Goal: Complete application form: Complete application form

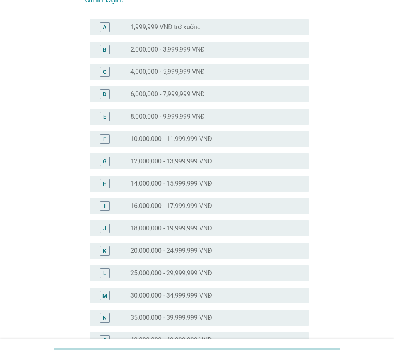
scroll to position [80, 0]
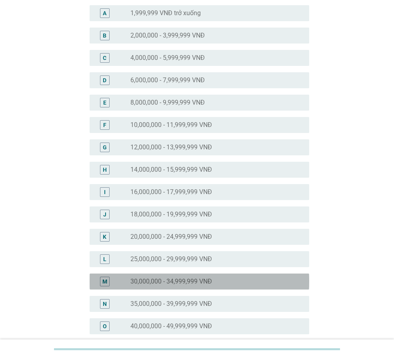
click at [168, 283] on label "30,000,000 - 34,999,999 VNĐ" at bounding box center [171, 282] width 82 height 8
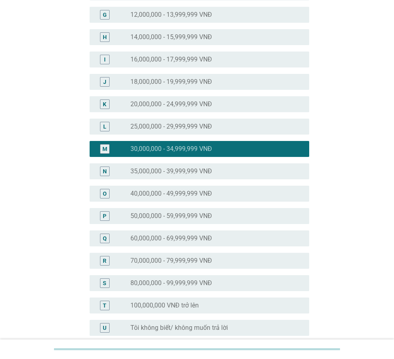
scroll to position [280, 0]
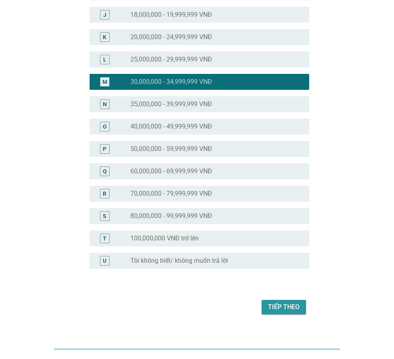
click at [275, 313] on button "Tiếp theo" at bounding box center [283, 307] width 44 height 14
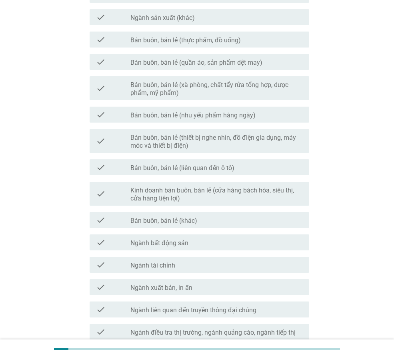
scroll to position [320, 0]
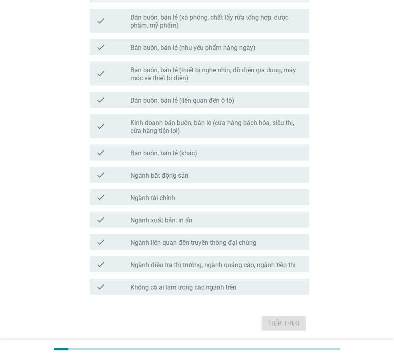
click at [217, 287] on label "Không có ai làm trong các ngành trên" at bounding box center [183, 288] width 106 height 8
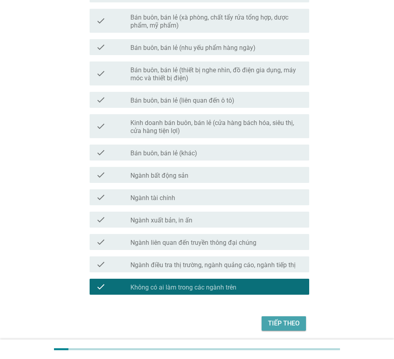
click at [283, 323] on div "Tiếp theo" at bounding box center [284, 324] width 32 height 10
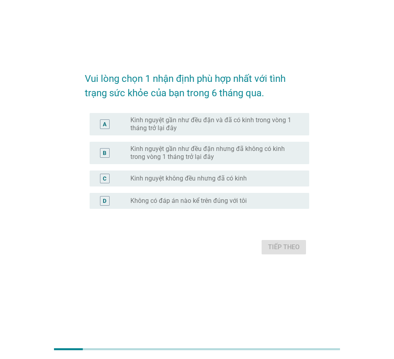
scroll to position [0, 0]
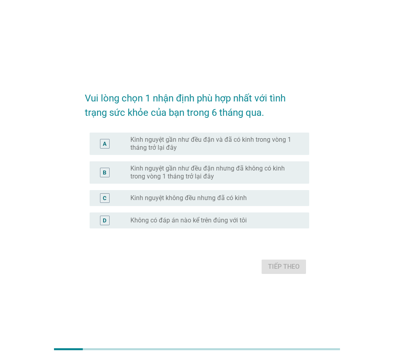
click at [203, 143] on label "Kinh nguyệt gần như đều đặn và đã có kinh trong vòng 1 tháng trở lại đây" at bounding box center [213, 144] width 166 height 16
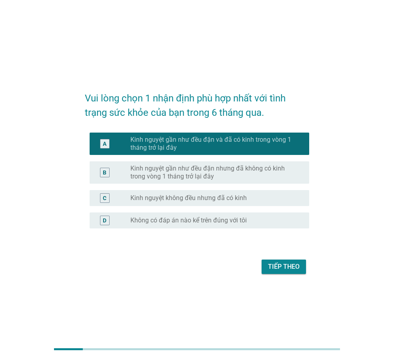
click at [293, 274] on div "Tiếp theo" at bounding box center [197, 266] width 224 height 19
click at [296, 269] on div "Tiếp theo" at bounding box center [284, 267] width 32 height 10
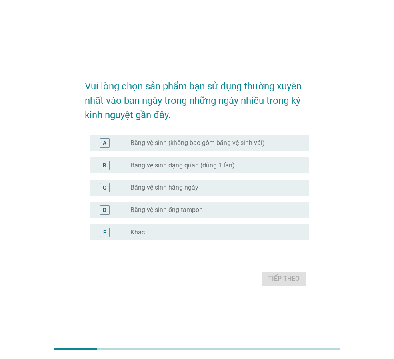
click at [141, 186] on label "Băng vệ sinh hằng ngày" at bounding box center [164, 188] width 68 height 8
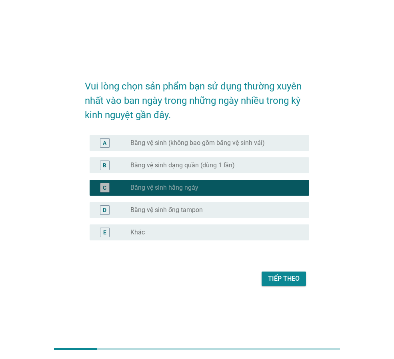
click at [144, 186] on label "Băng vệ sinh hằng ngày" at bounding box center [164, 188] width 68 height 8
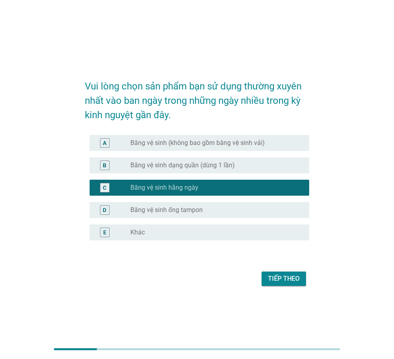
click at [175, 145] on label "Băng vệ sinh (không bao gồm băng vệ sinh vải)" at bounding box center [197, 143] width 134 height 8
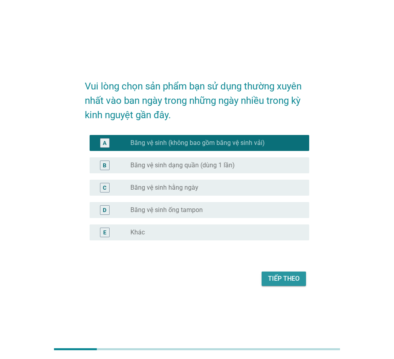
click at [301, 278] on button "Tiếp theo" at bounding box center [283, 279] width 44 height 14
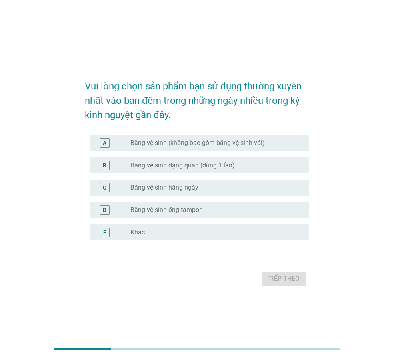
click at [245, 148] on div "radio_button_unchecked Băng vệ sinh (không bao gồm băng vệ sinh vải)" at bounding box center [216, 143] width 172 height 10
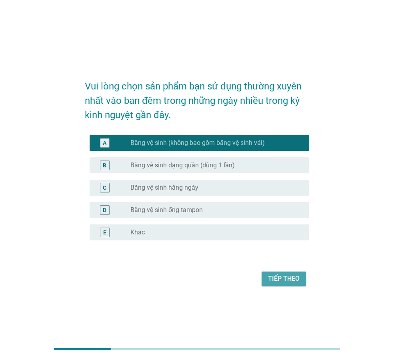
click at [291, 280] on div "Tiếp theo" at bounding box center [284, 279] width 32 height 10
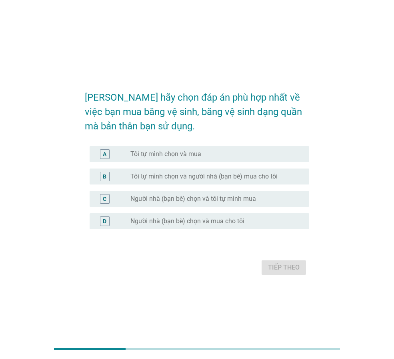
click at [192, 153] on label "Tôi tự mình chọn và mua" at bounding box center [165, 154] width 71 height 8
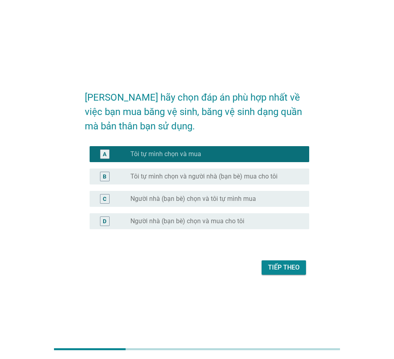
click at [286, 266] on div "Tiếp theo" at bounding box center [284, 268] width 32 height 10
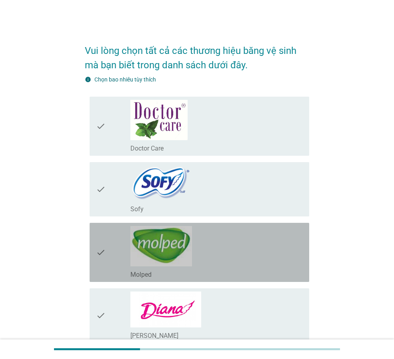
click at [213, 264] on div "check_box_outline_blank Molped" at bounding box center [216, 252] width 172 height 53
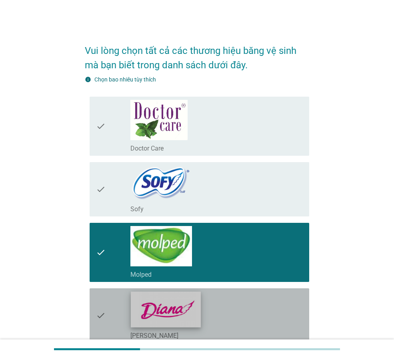
click at [183, 299] on img at bounding box center [166, 310] width 70 height 36
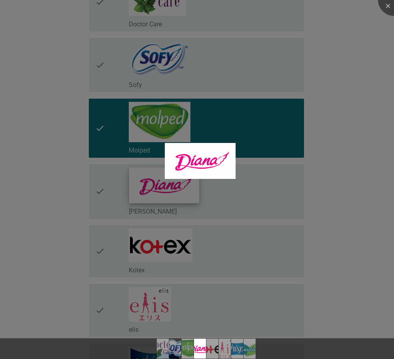
scroll to position [200, 0]
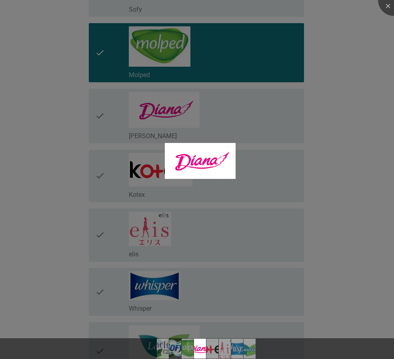
click at [314, 197] on div at bounding box center [197, 179] width 394 height 359
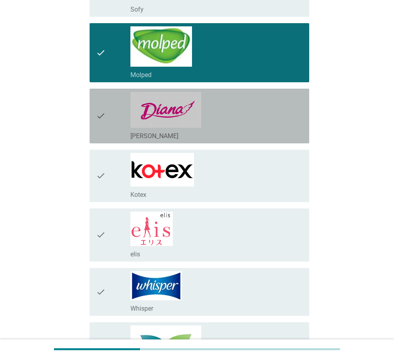
click at [95, 117] on div "check check_box_outline_blank [PERSON_NAME]" at bounding box center [199, 116] width 219 height 55
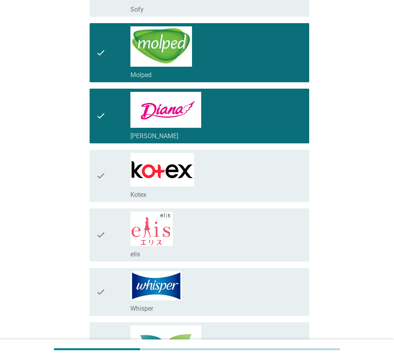
click at [106, 181] on icon "check" at bounding box center [101, 176] width 10 height 46
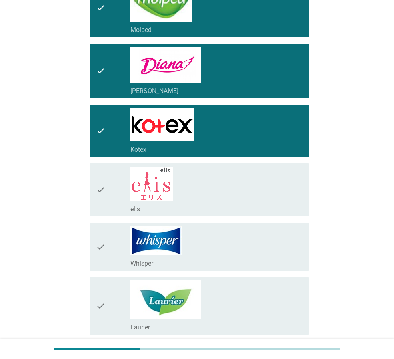
scroll to position [280, 0]
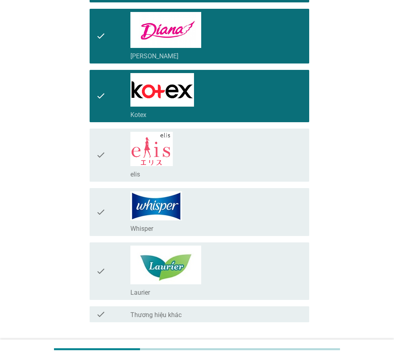
click at [104, 211] on icon "check" at bounding box center [101, 213] width 10 height 42
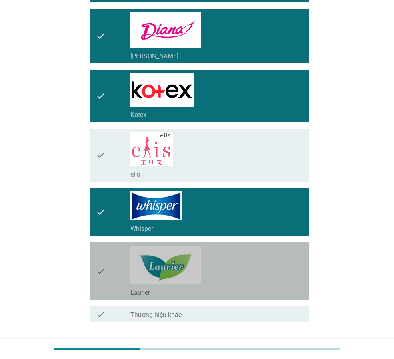
click at [98, 264] on icon "check" at bounding box center [101, 271] width 10 height 51
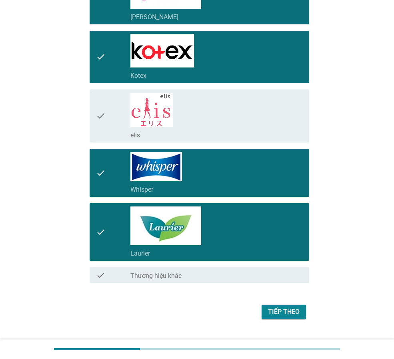
scroll to position [336, 0]
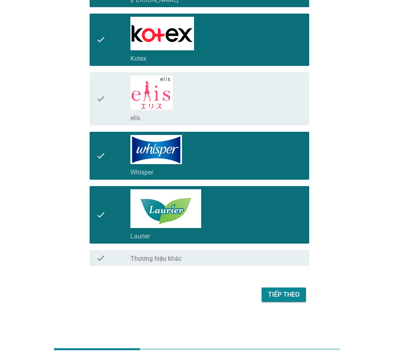
click at [280, 294] on div "Tiếp theo" at bounding box center [284, 295] width 32 height 10
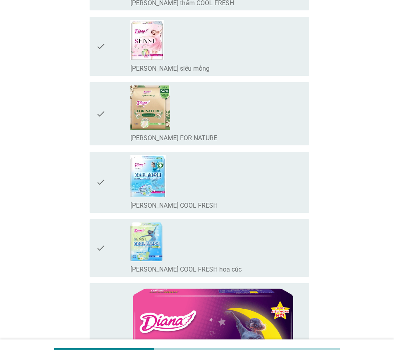
scroll to position [0, 0]
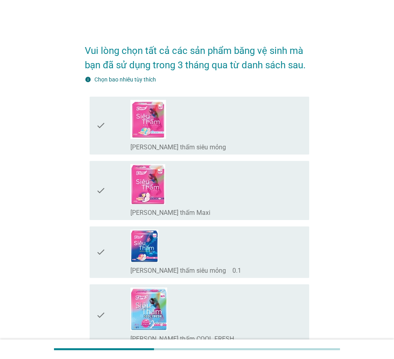
click at [192, 142] on div "check_box_outline_blank [PERSON_NAME] thấm siêu mỏng" at bounding box center [216, 147] width 172 height 10
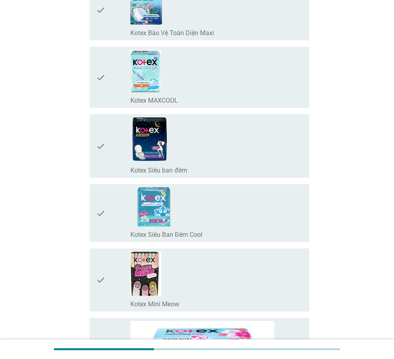
scroll to position [1799, 0]
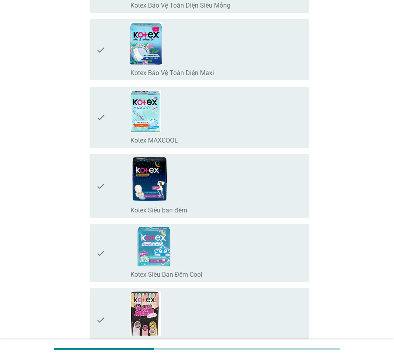
click at [116, 62] on div "check" at bounding box center [113, 49] width 34 height 55
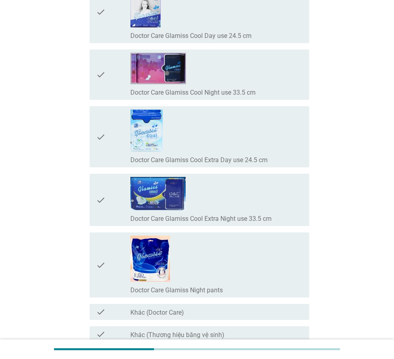
scroll to position [7189, 0]
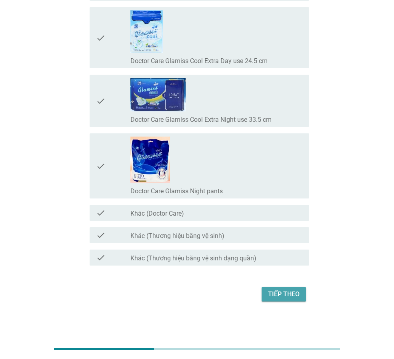
click at [279, 294] on div "Tiếp theo" at bounding box center [284, 295] width 32 height 10
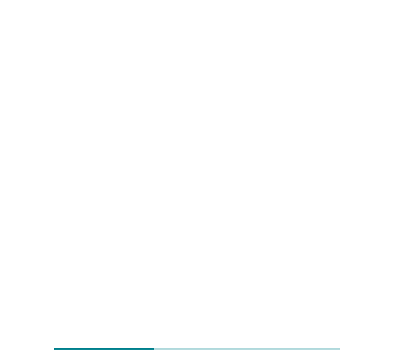
scroll to position [0, 0]
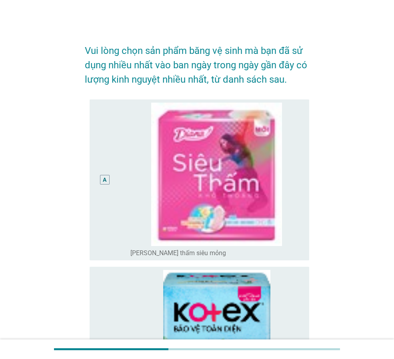
click at [131, 202] on div "radio_button_unchecked [PERSON_NAME] thấm siêu mỏng" at bounding box center [216, 180] width 172 height 155
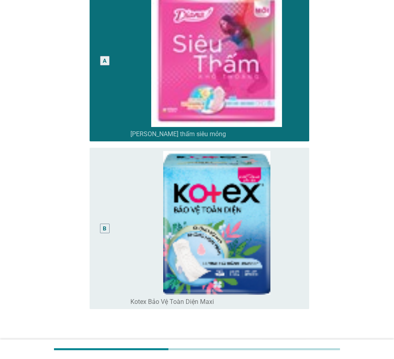
scroll to position [172, 0]
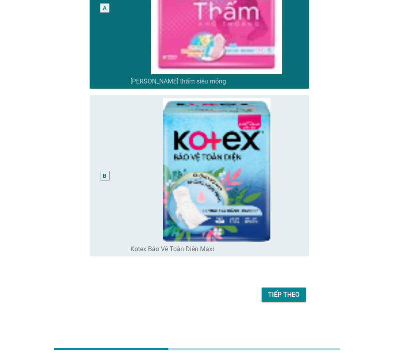
drag, startPoint x: 255, startPoint y: 287, endPoint x: 266, endPoint y: 291, distance: 11.3
click at [257, 287] on div "Tiếp theo" at bounding box center [197, 294] width 224 height 19
click at [268, 291] on button "Tiếp theo" at bounding box center [283, 295] width 44 height 14
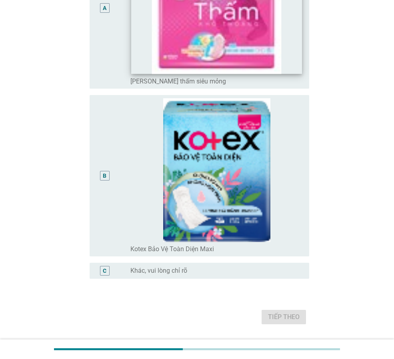
scroll to position [0, 0]
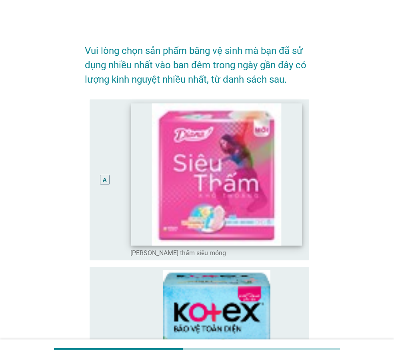
click at [132, 197] on img at bounding box center [216, 174] width 170 height 142
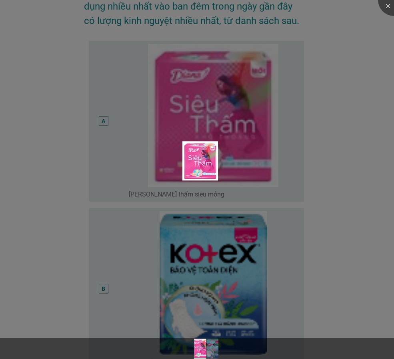
scroll to position [175, 0]
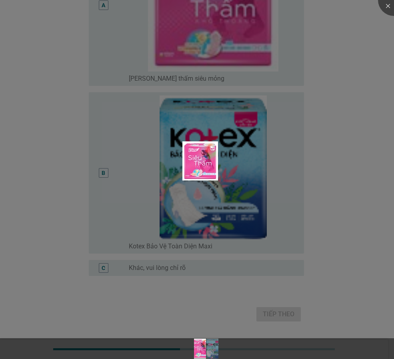
click at [334, 175] on div at bounding box center [197, 179] width 394 height 359
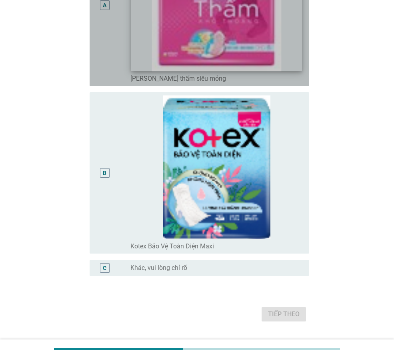
click at [293, 67] on img at bounding box center [216, -1] width 170 height 142
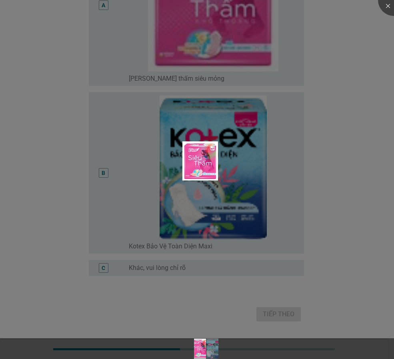
click at [355, 214] on div at bounding box center [197, 179] width 394 height 359
click at [97, 64] on div at bounding box center [197, 179] width 394 height 359
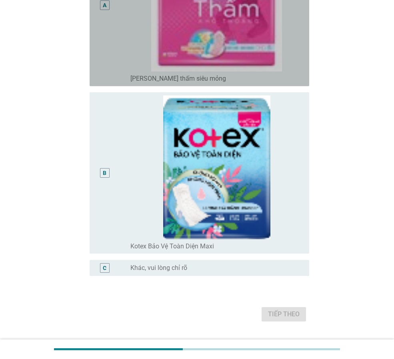
click at [105, 73] on div "A" at bounding box center [104, 5] width 17 height 155
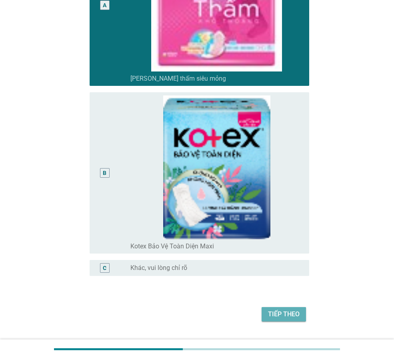
click at [294, 320] on button "Tiếp theo" at bounding box center [283, 314] width 44 height 14
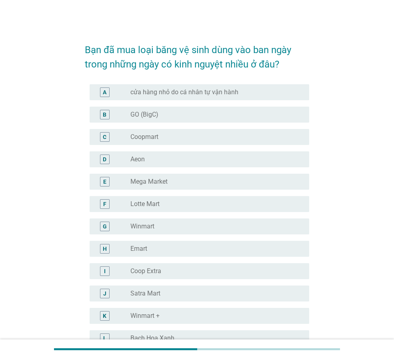
scroll to position [0, 0]
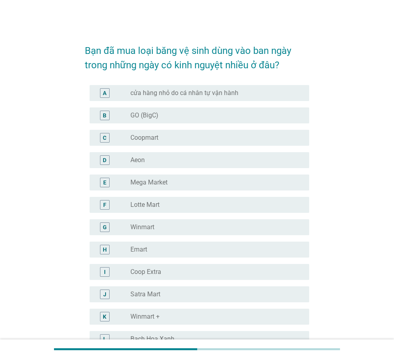
click at [170, 121] on div "B radio_button_unchecked GO (BigC)" at bounding box center [199, 116] width 219 height 16
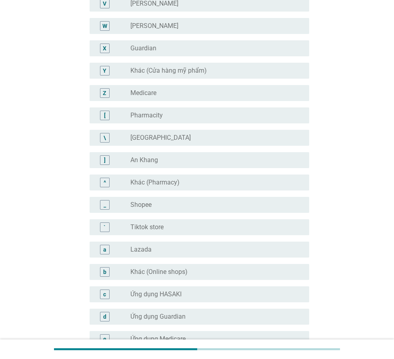
scroll to position [718, 0]
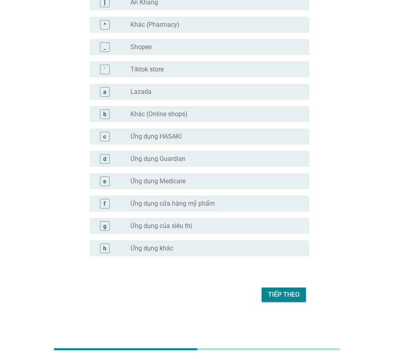
click at [276, 301] on button "Tiếp theo" at bounding box center [283, 295] width 44 height 14
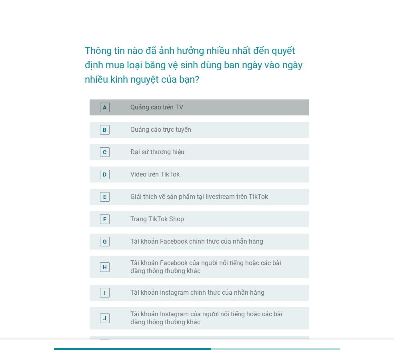
click at [166, 114] on div "A radio_button_unchecked Quảng cáo trên TV" at bounding box center [199, 108] width 219 height 16
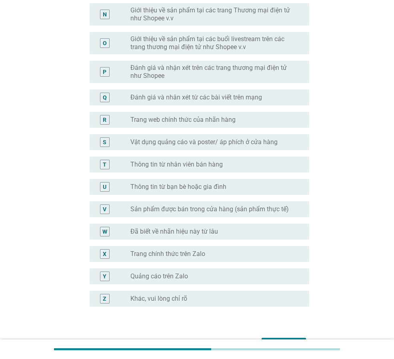
scroll to position [440, 0]
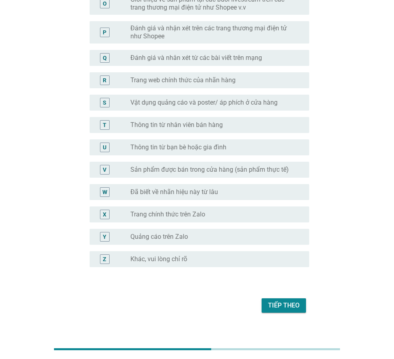
click at [267, 314] on div "Tiếp theo" at bounding box center [197, 305] width 224 height 19
click at [272, 309] on div "Tiếp theo" at bounding box center [284, 306] width 32 height 10
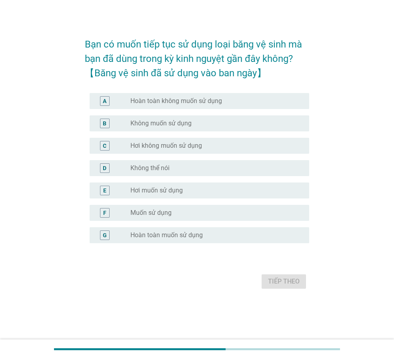
scroll to position [0, 0]
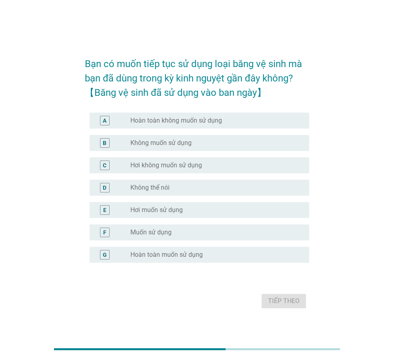
click at [158, 210] on label "Hơi muốn sử dụng" at bounding box center [156, 210] width 52 height 8
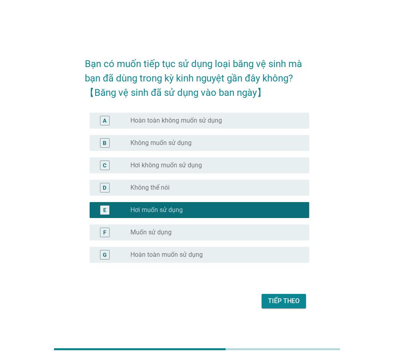
click at [306, 313] on div "Bạn có muốn tiếp tục sử dụng loại băng vệ sinh mà bạn đã dùng trong kỳ kinh ngu…" at bounding box center [196, 179] width 237 height 275
click at [295, 303] on div "Tiếp theo" at bounding box center [284, 302] width 32 height 10
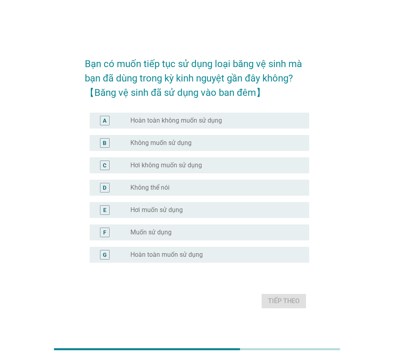
click at [159, 211] on label "Hơi muốn sử dụng" at bounding box center [156, 210] width 52 height 8
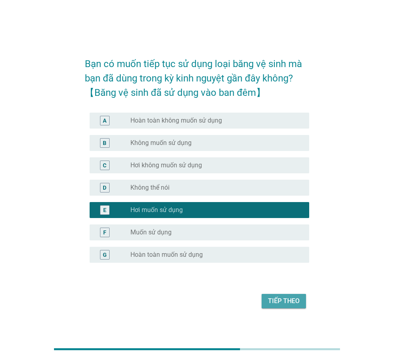
click at [281, 305] on div "Tiếp theo" at bounding box center [284, 302] width 32 height 10
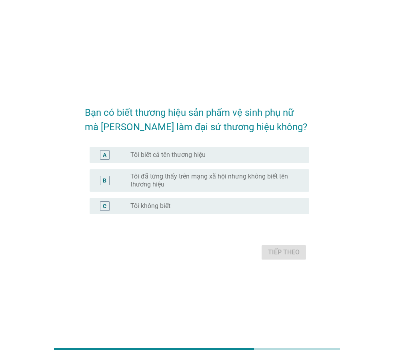
click at [146, 206] on label "Tôi không biết" at bounding box center [150, 206] width 40 height 8
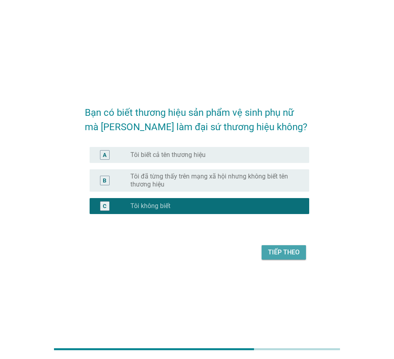
click at [284, 259] on button "Tiếp theo" at bounding box center [283, 252] width 44 height 14
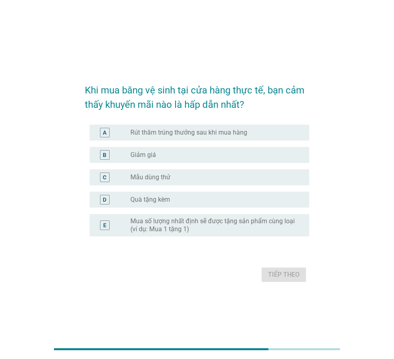
click at [165, 198] on label "Quà tặng kèm" at bounding box center [150, 200] width 40 height 8
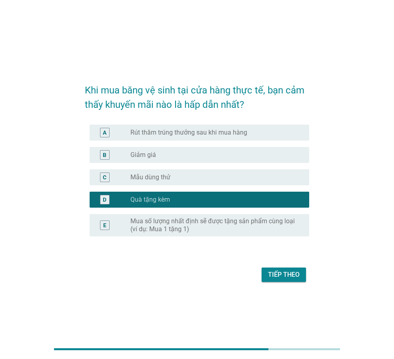
click at [298, 272] on div "Tiếp theo" at bounding box center [284, 275] width 32 height 10
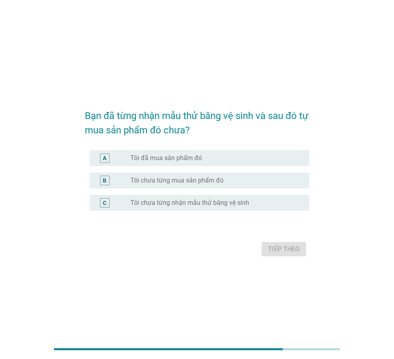
click at [190, 155] on label "Tôi đã mua sản phẩm đó" at bounding box center [166, 158] width 72 height 8
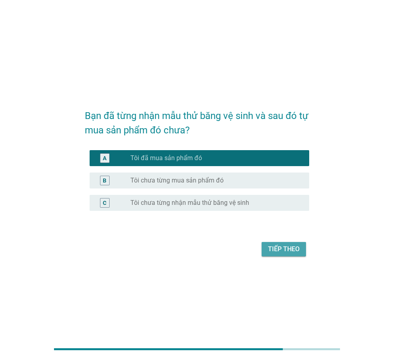
click at [283, 251] on div "Tiếp theo" at bounding box center [284, 250] width 32 height 10
